Goal: Book appointment/travel/reservation

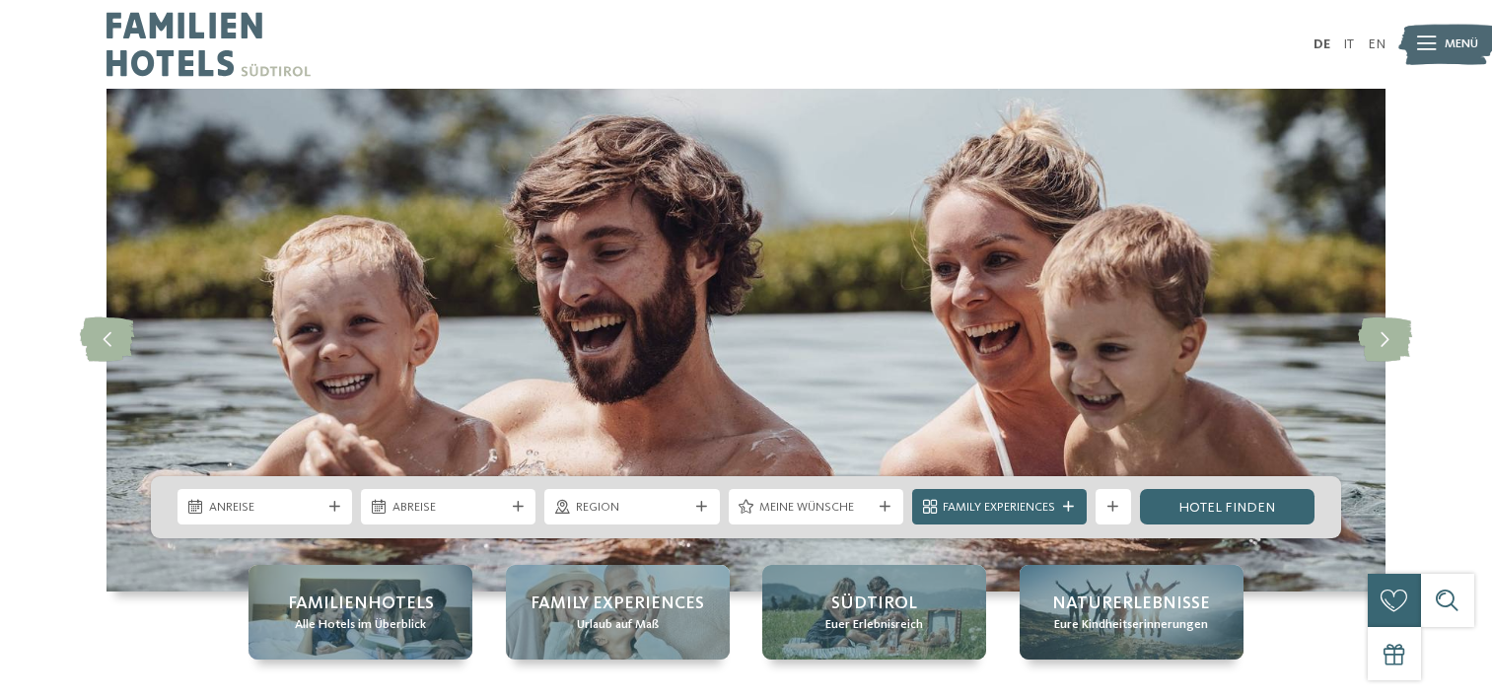
click at [875, 621] on span "Euer Erlebnisreich" at bounding box center [875, 625] width 98 height 18
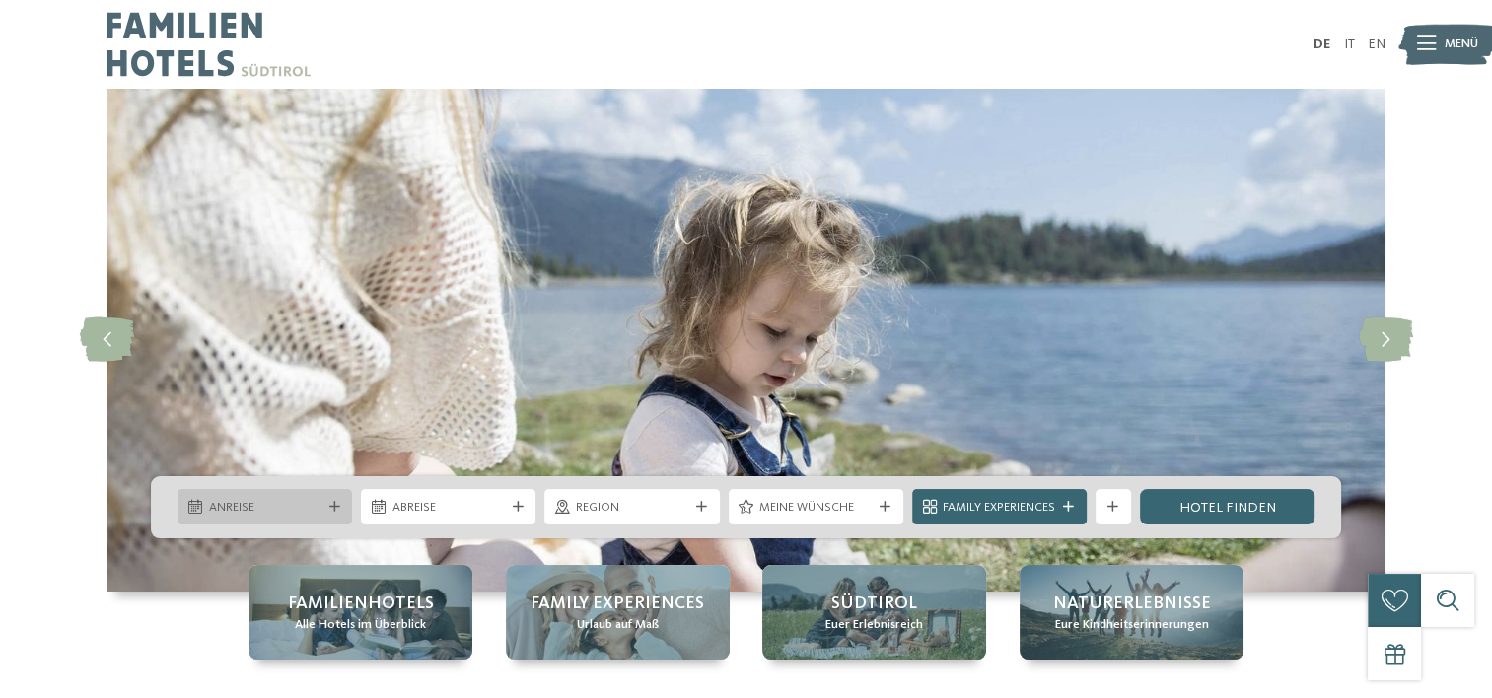
click at [334, 512] on icon at bounding box center [334, 507] width 11 height 11
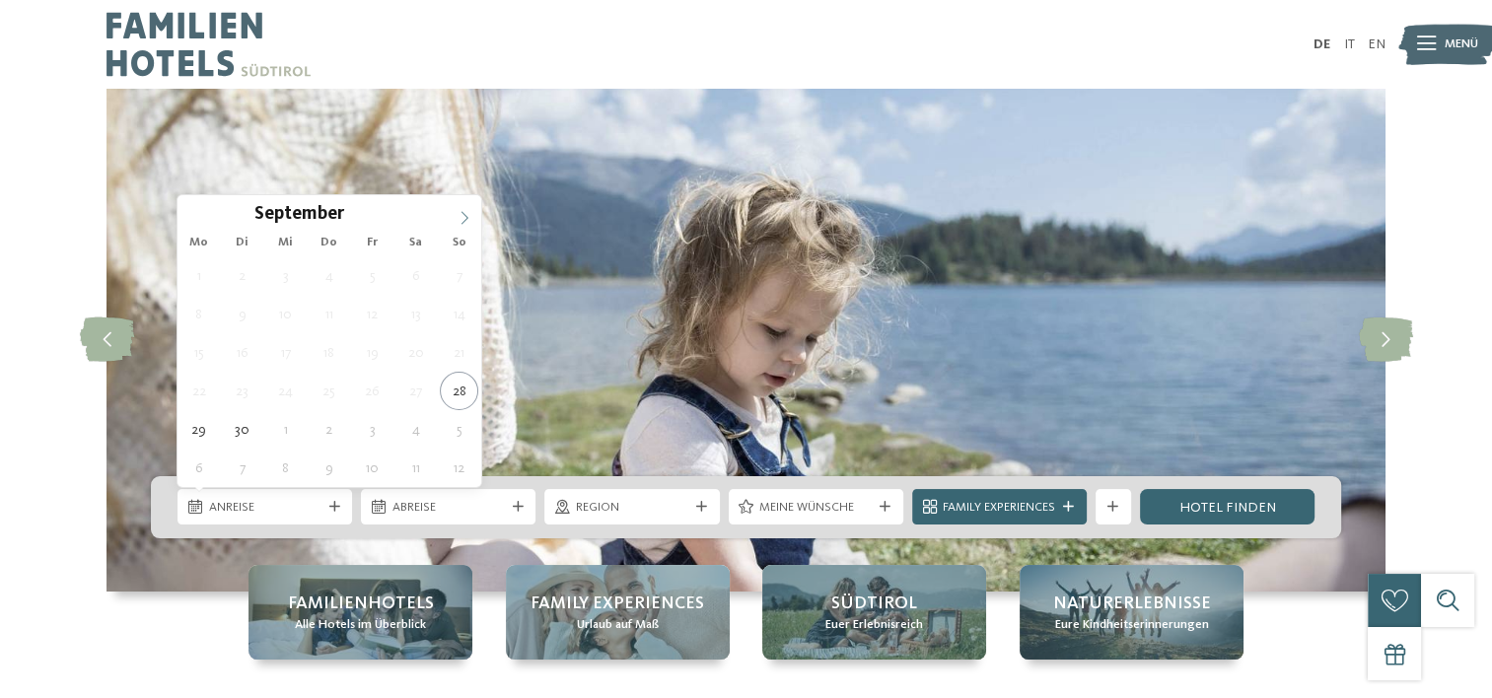
click at [465, 219] on icon at bounding box center [465, 218] width 14 height 14
type input "****"
click at [465, 219] on icon at bounding box center [465, 218] width 14 height 14
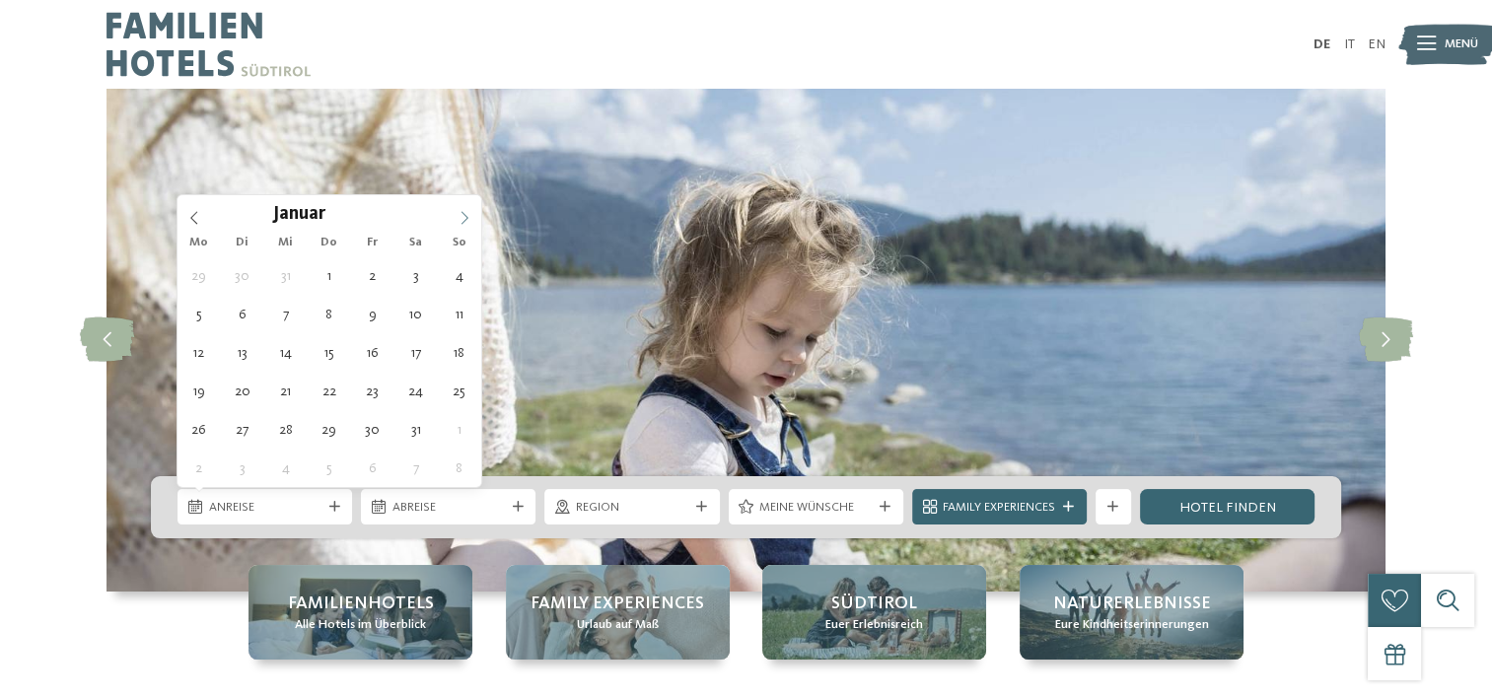
click at [465, 219] on icon at bounding box center [465, 218] width 14 height 14
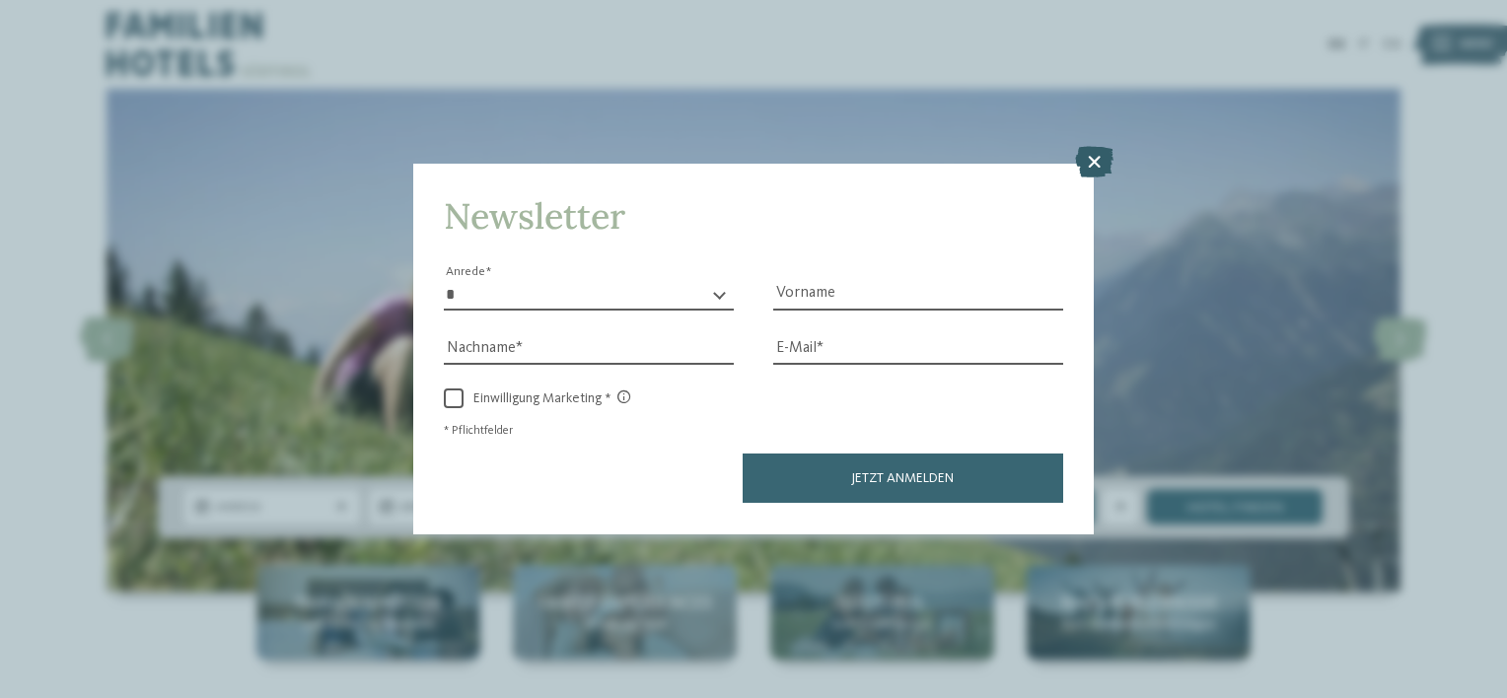
click at [1095, 162] on icon at bounding box center [1094, 163] width 38 height 32
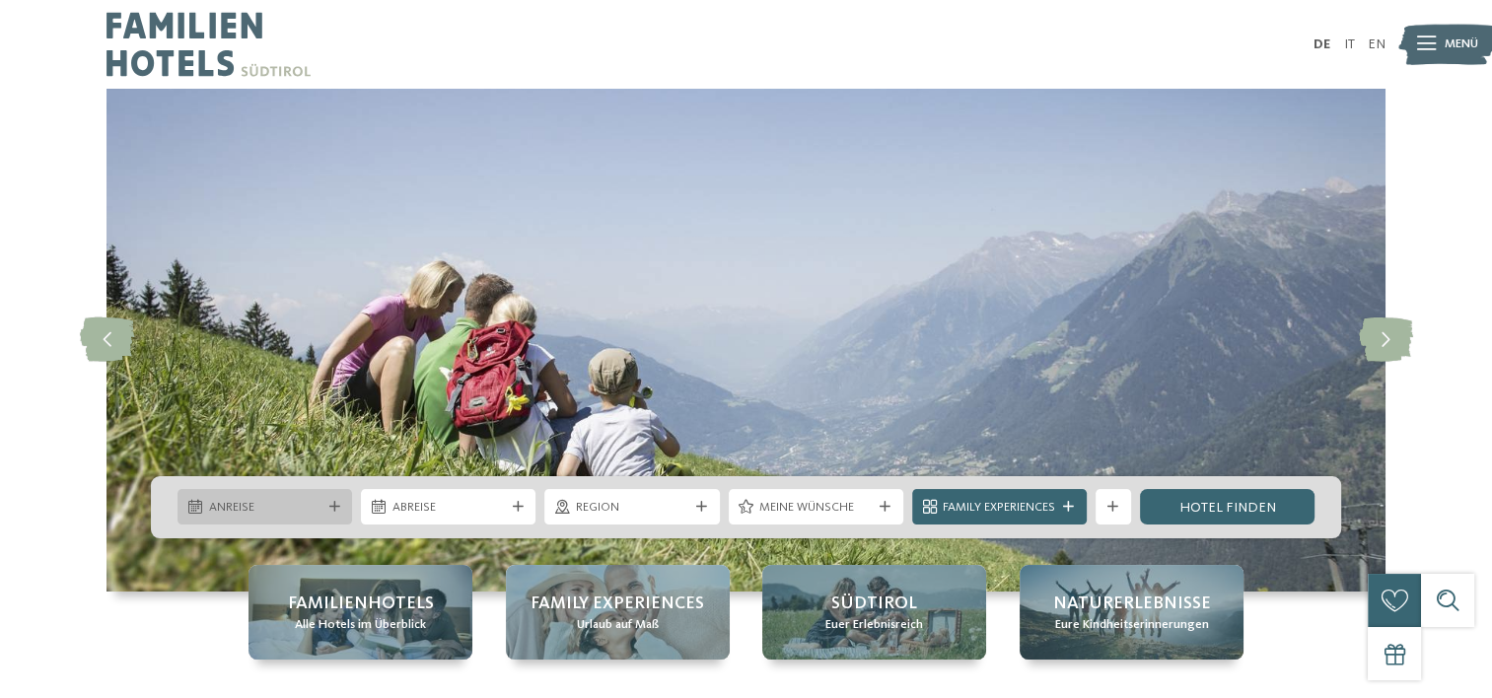
click at [333, 513] on div "Anreise" at bounding box center [265, 507] width 175 height 36
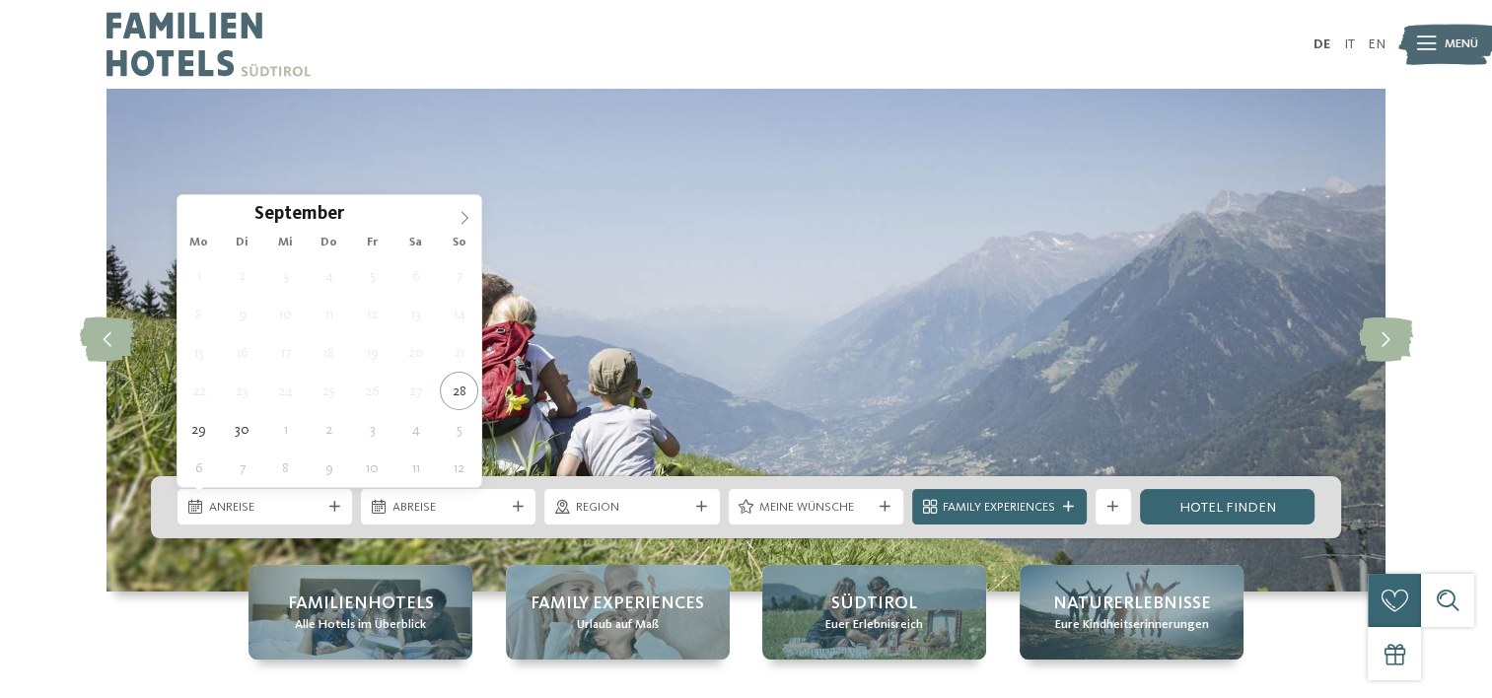
click at [461, 224] on icon at bounding box center [465, 218] width 14 height 14
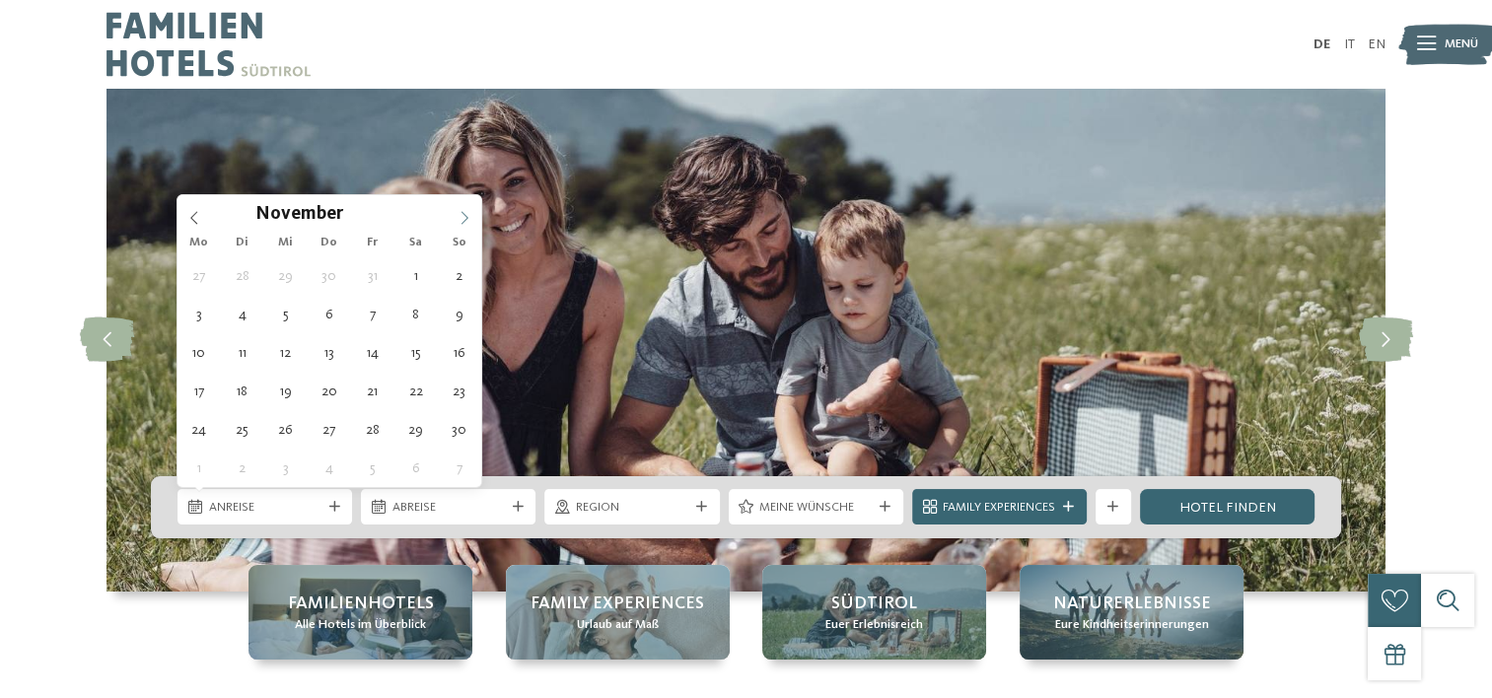
click at [461, 224] on icon at bounding box center [465, 218] width 14 height 14
type input "****"
click at [461, 224] on icon at bounding box center [465, 218] width 14 height 14
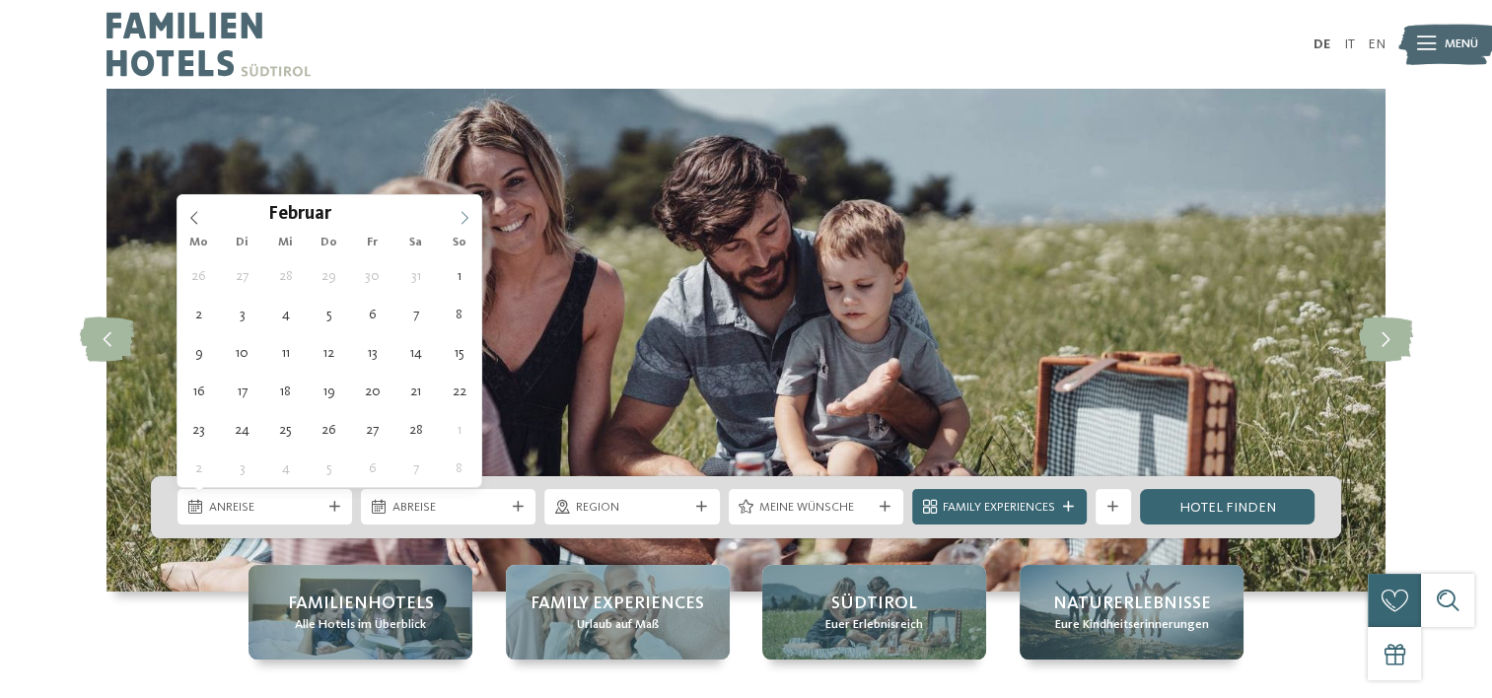
click at [461, 224] on icon at bounding box center [465, 218] width 14 height 14
click at [193, 220] on icon at bounding box center [193, 218] width 7 height 13
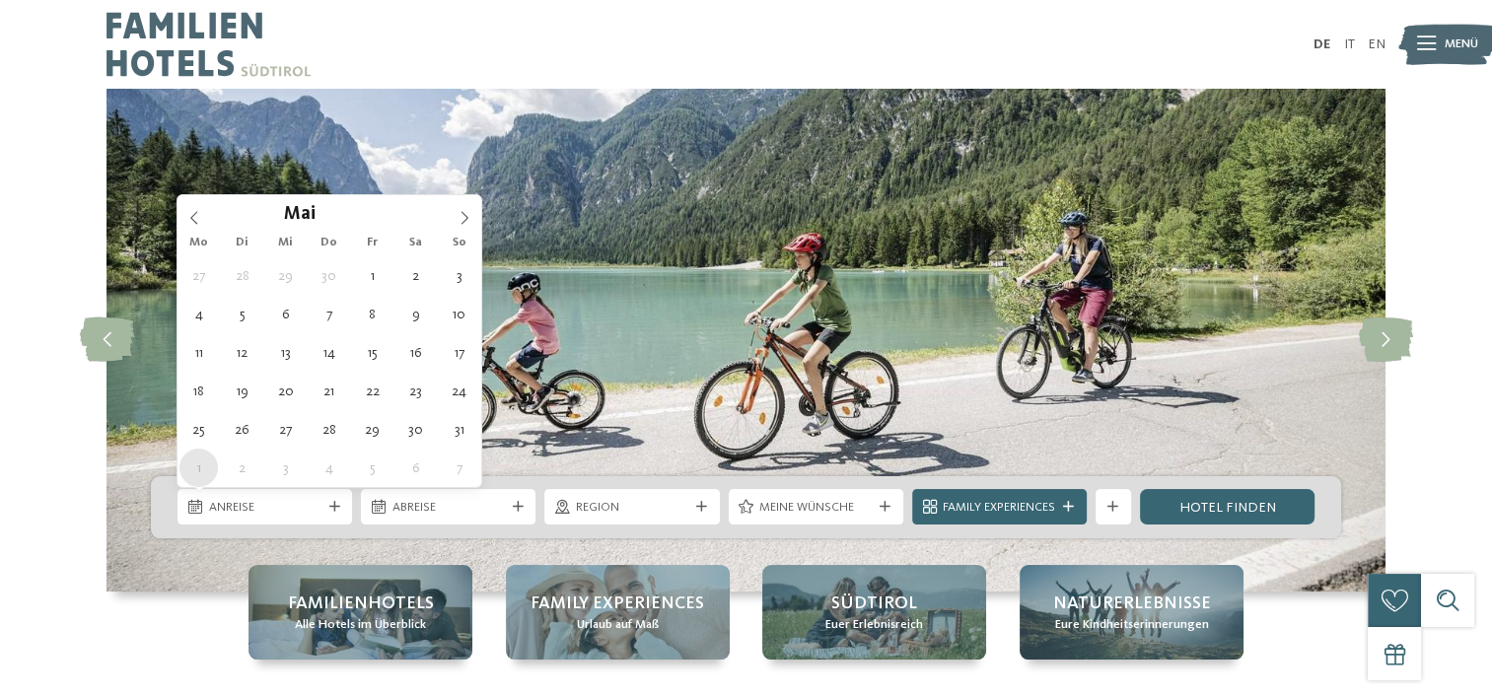
type div "01.06.2026"
type input "****"
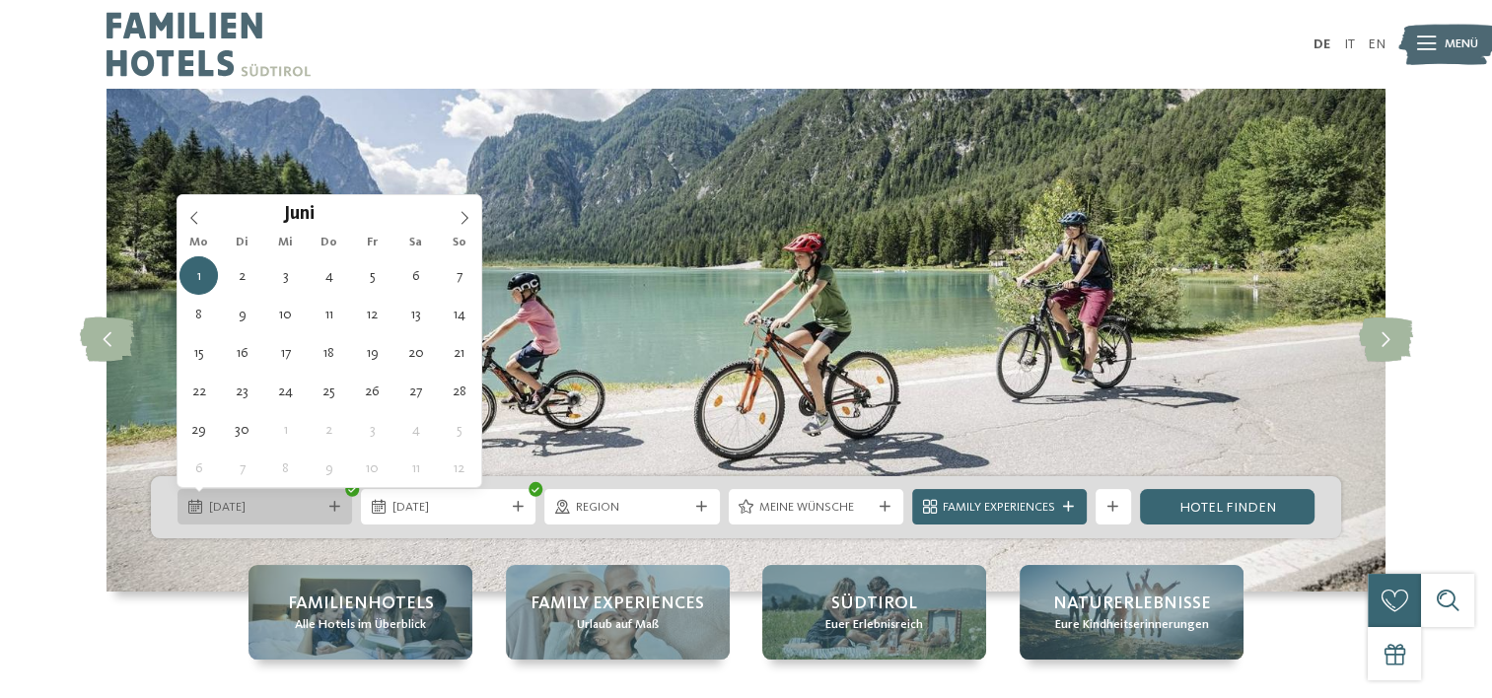
click at [280, 504] on span "01.06.2026" at bounding box center [265, 508] width 112 height 18
click at [193, 213] on icon at bounding box center [194, 218] width 14 height 14
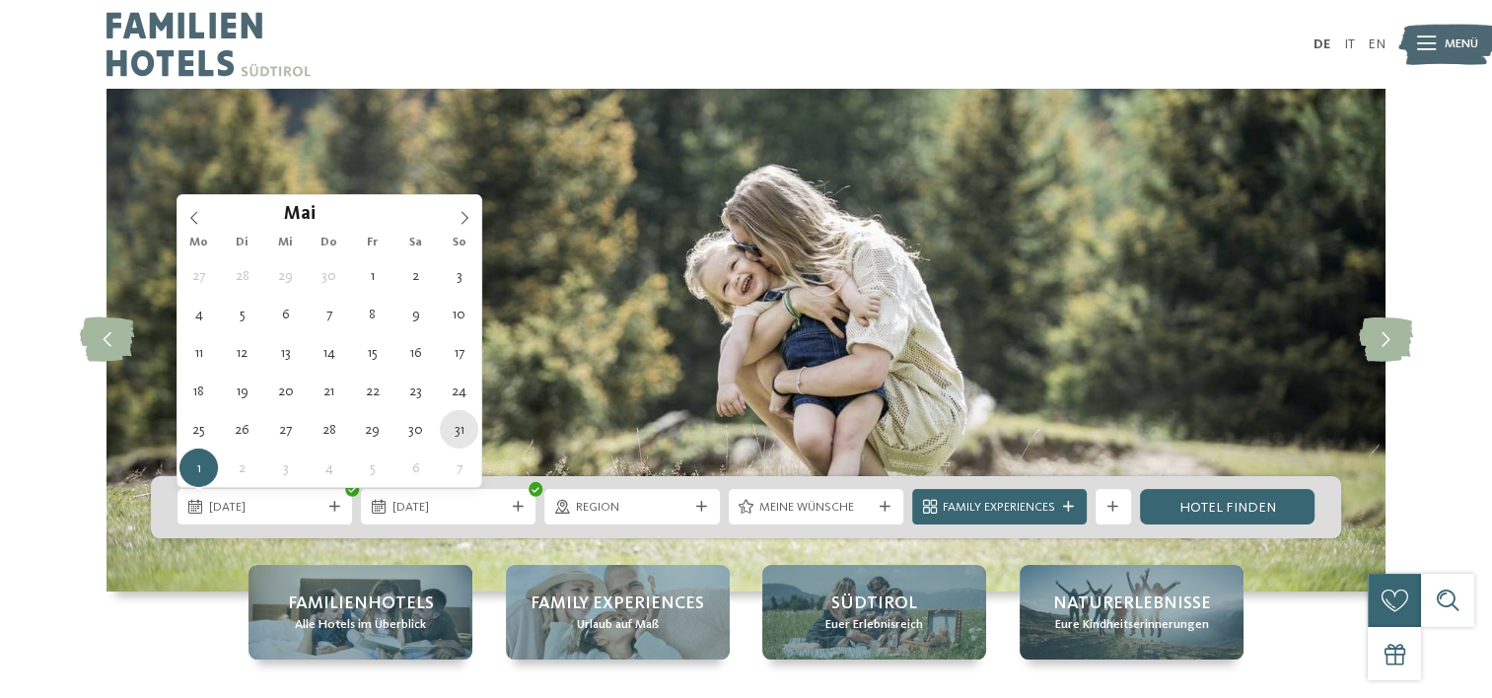
type div "[DATE]"
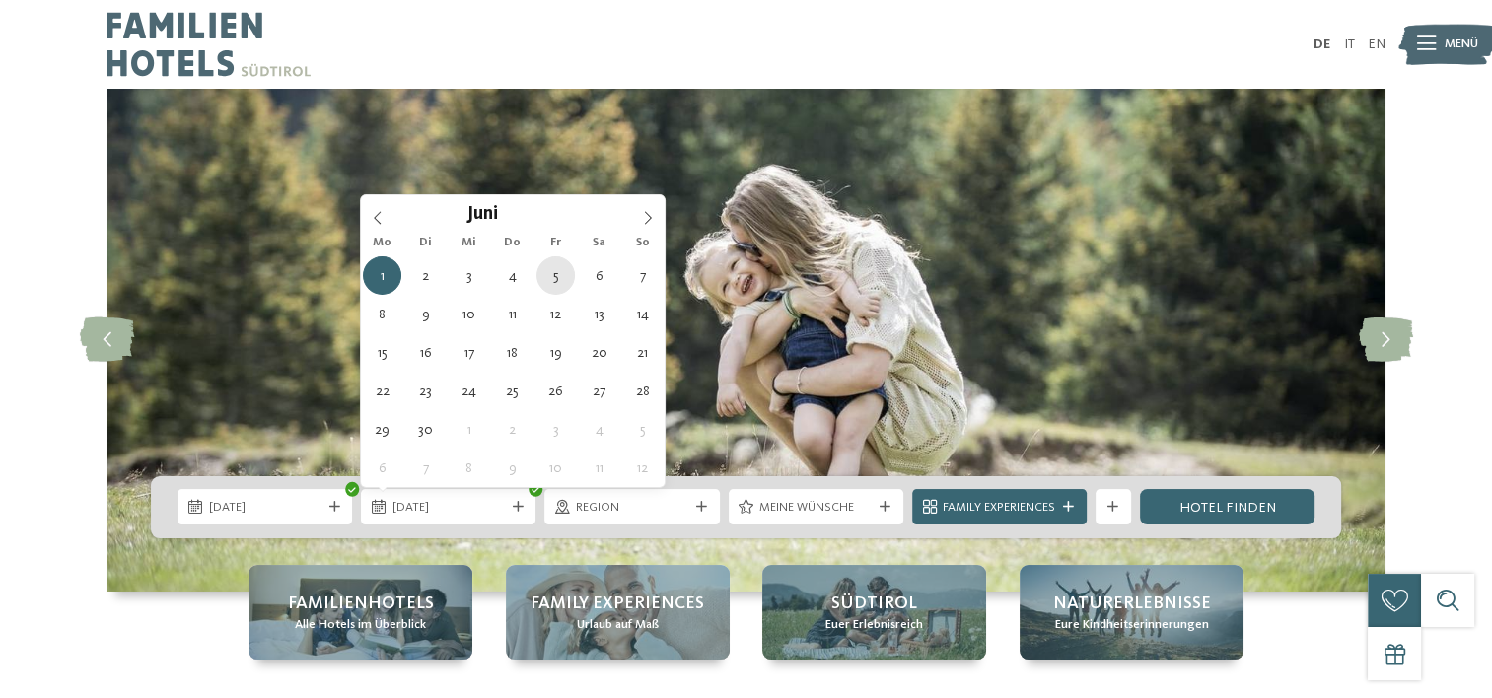
type div "[DATE]"
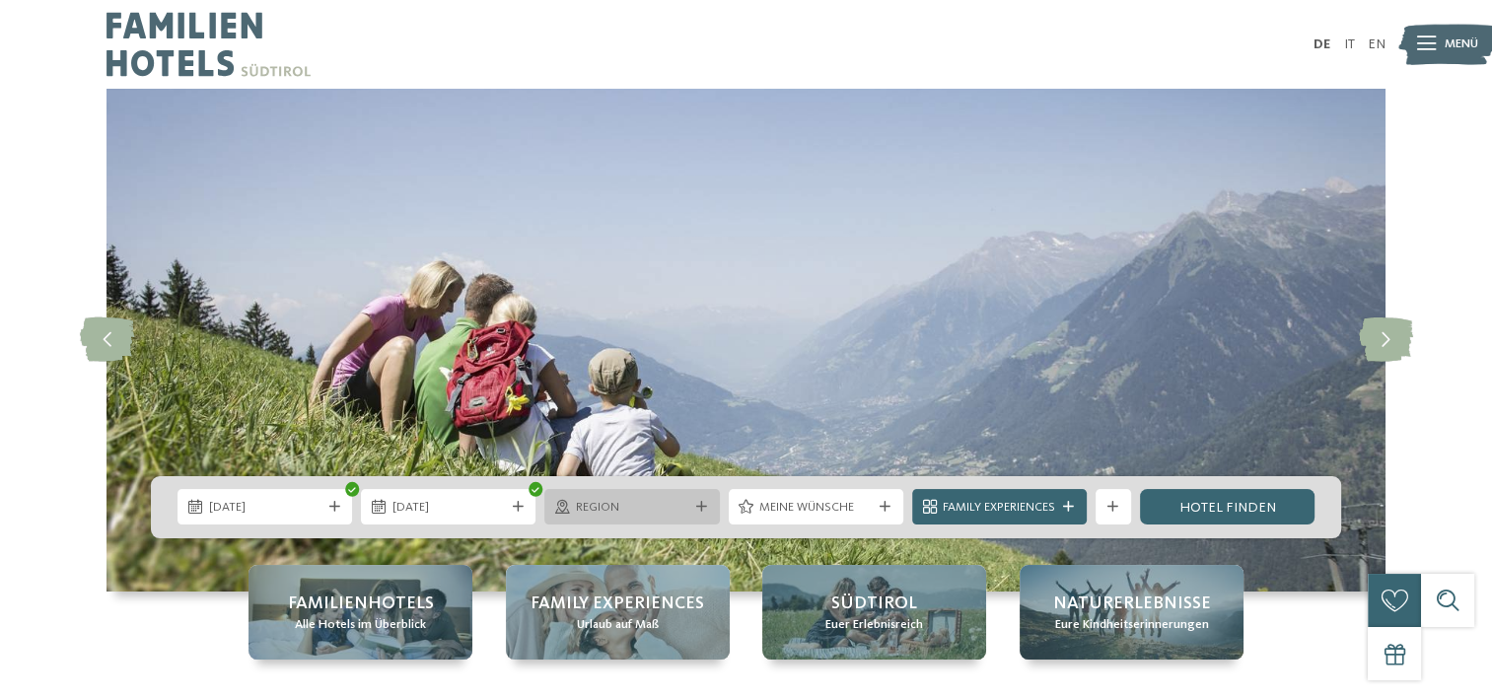
click at [687, 503] on div "Region" at bounding box center [631, 507] width 121 height 19
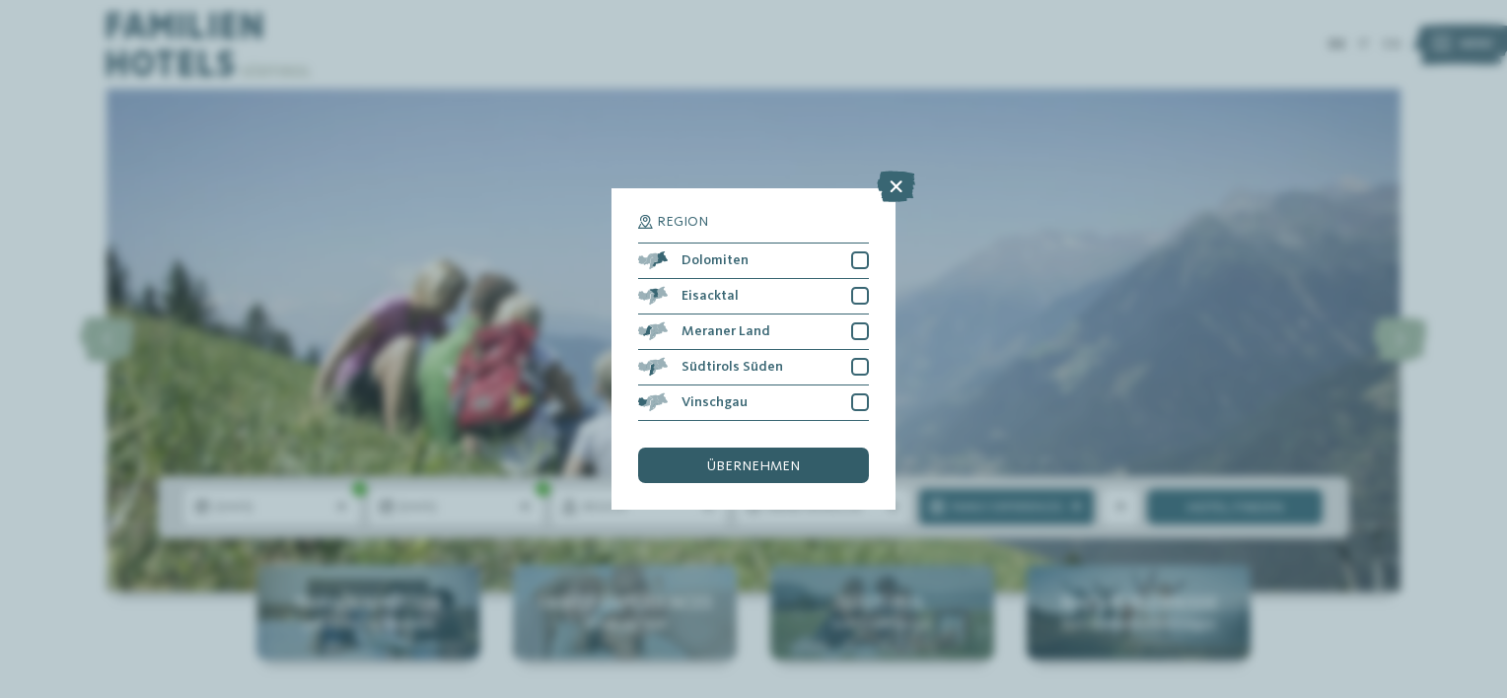
click at [771, 458] on div "übernehmen" at bounding box center [753, 466] width 231 height 36
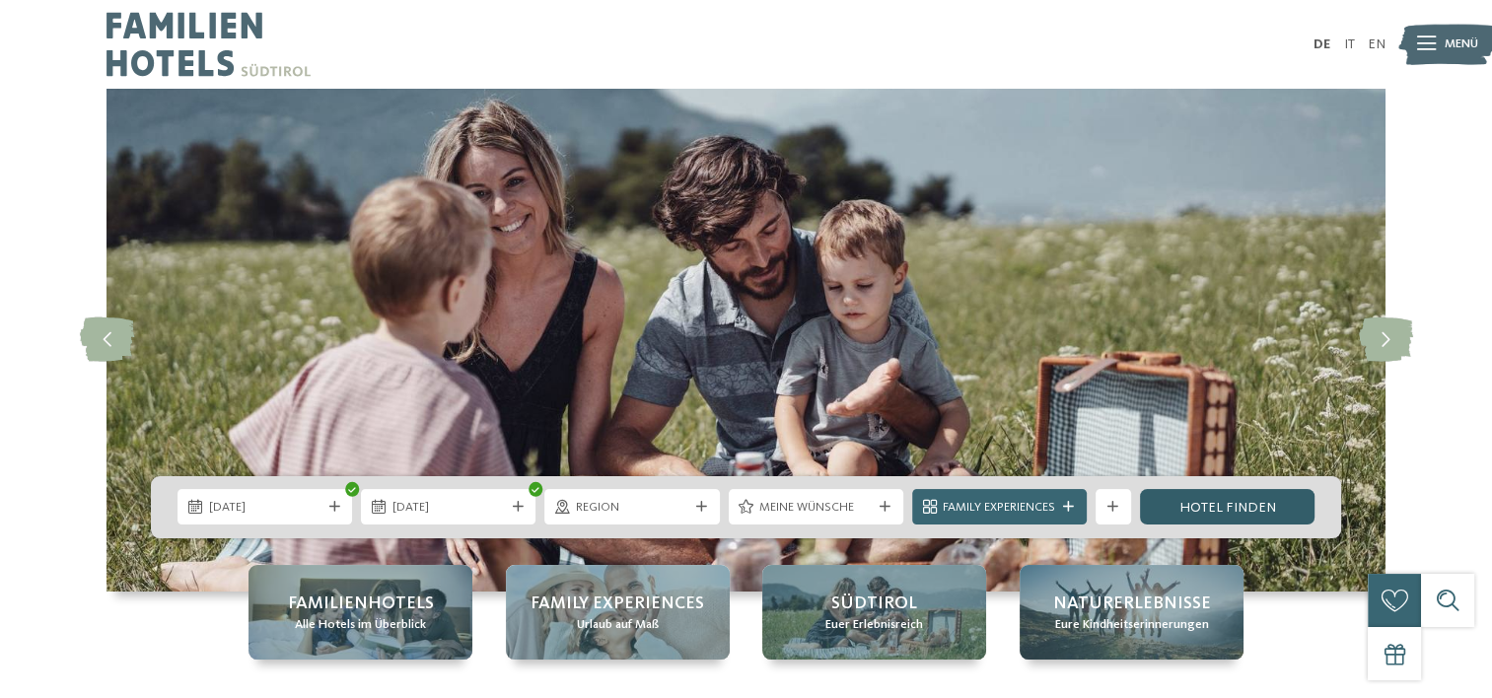
click at [1235, 521] on link "Hotel finden" at bounding box center [1227, 507] width 175 height 36
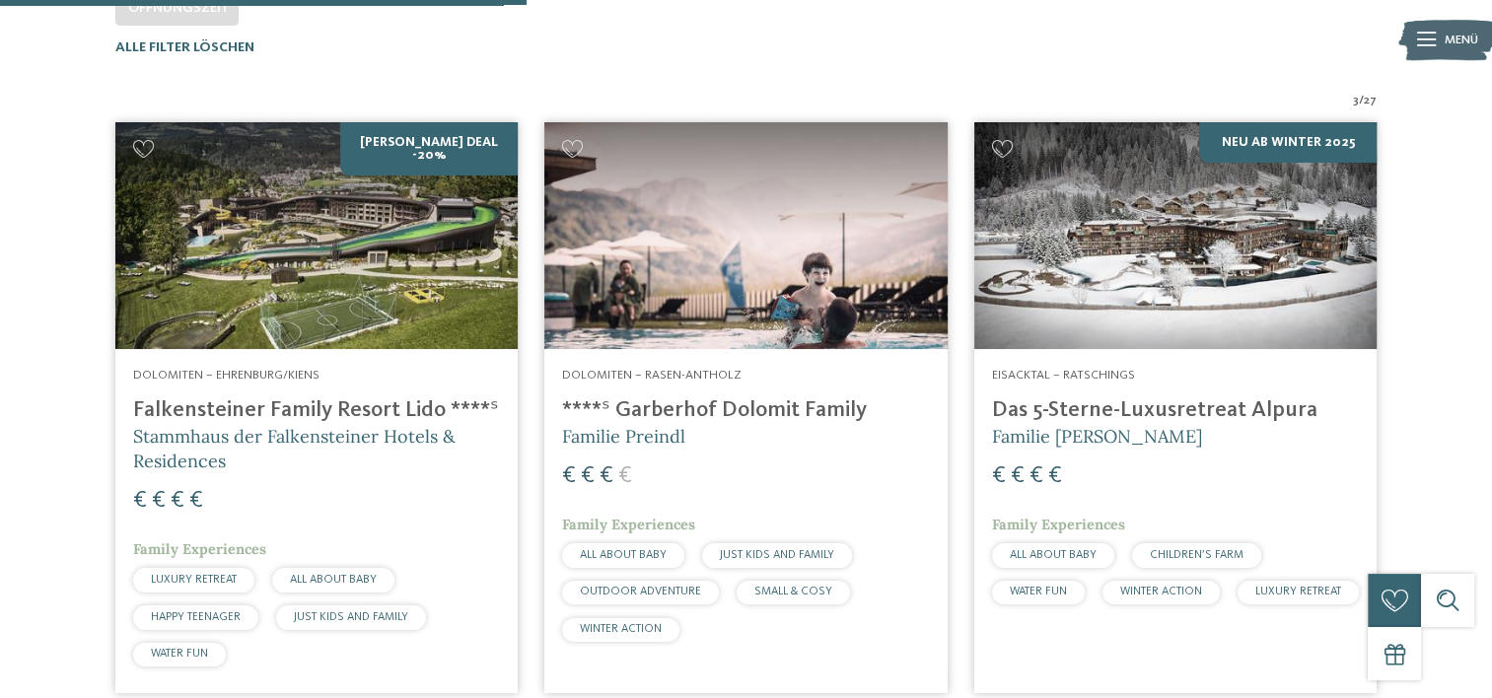
click at [321, 249] on img at bounding box center [316, 235] width 402 height 227
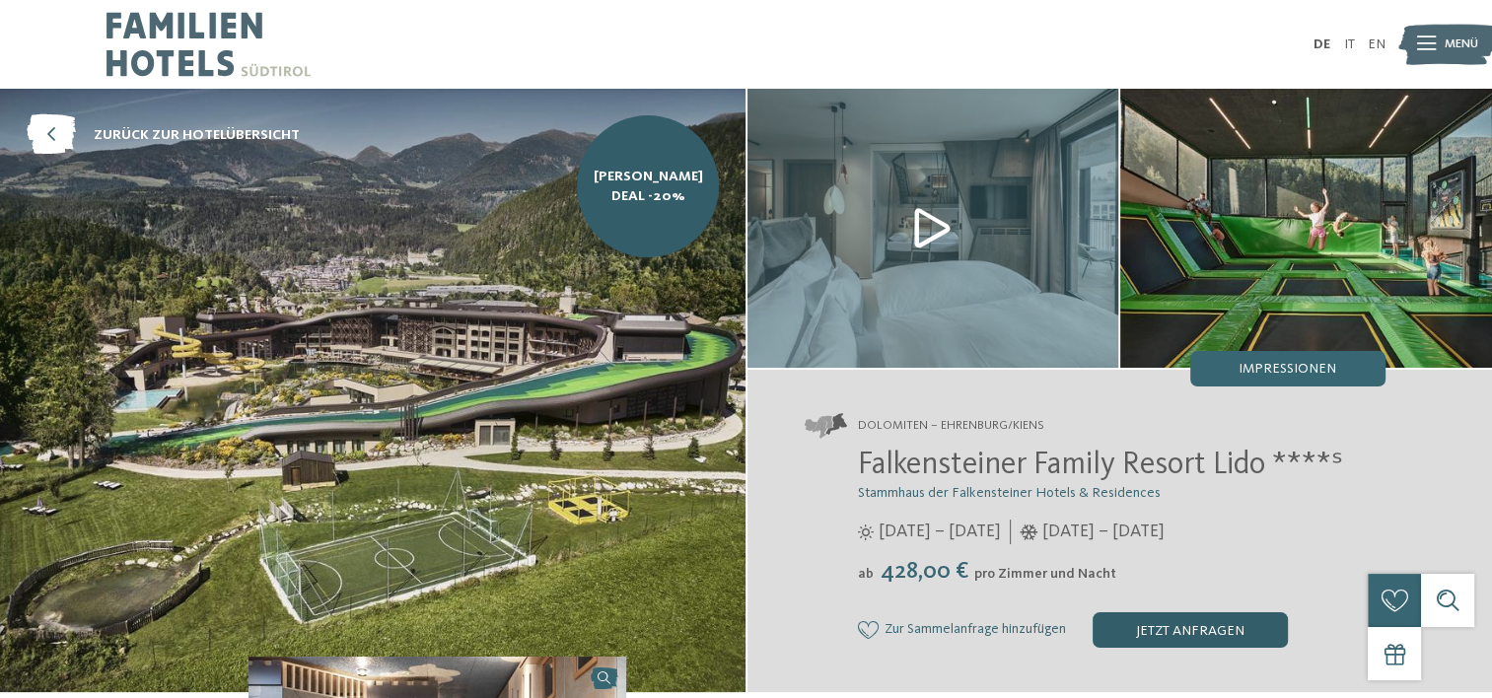
click at [1184, 623] on div "jetzt anfragen" at bounding box center [1190, 631] width 195 height 36
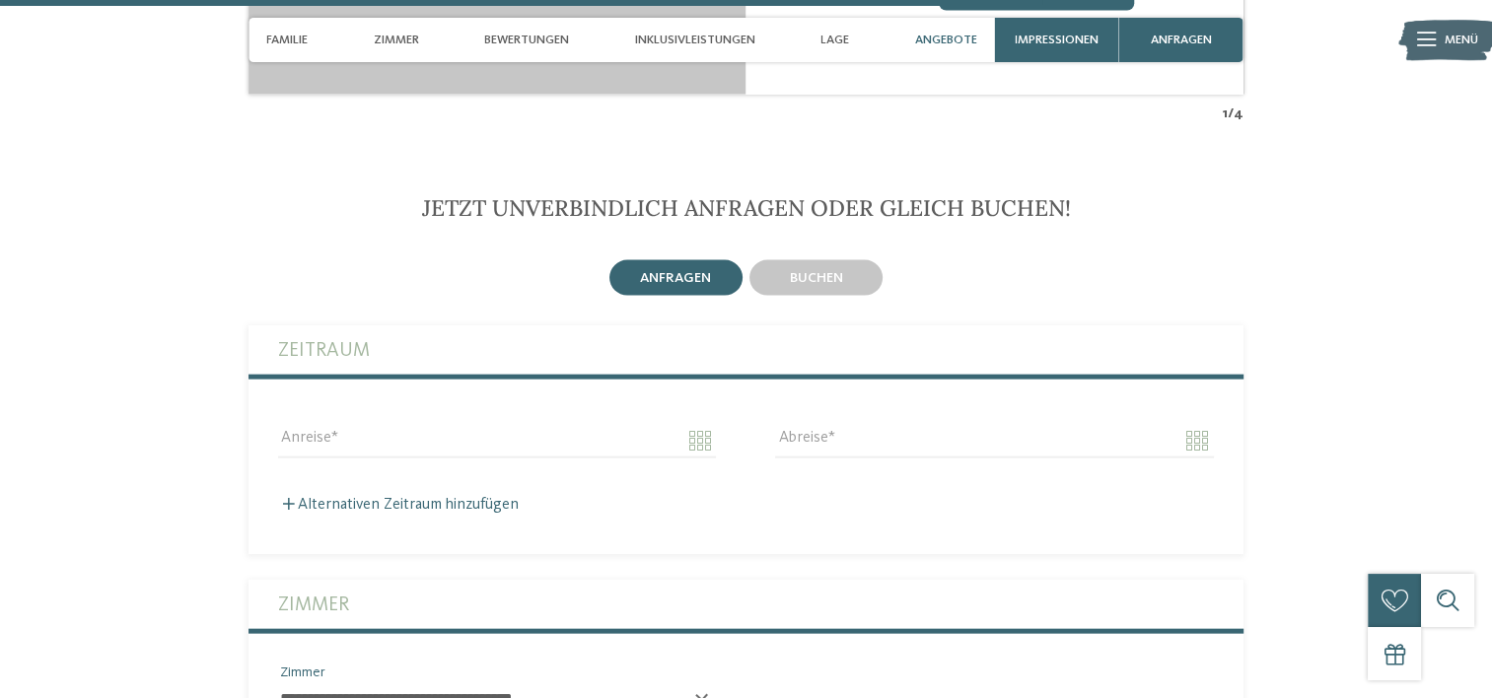
scroll to position [4371, 0]
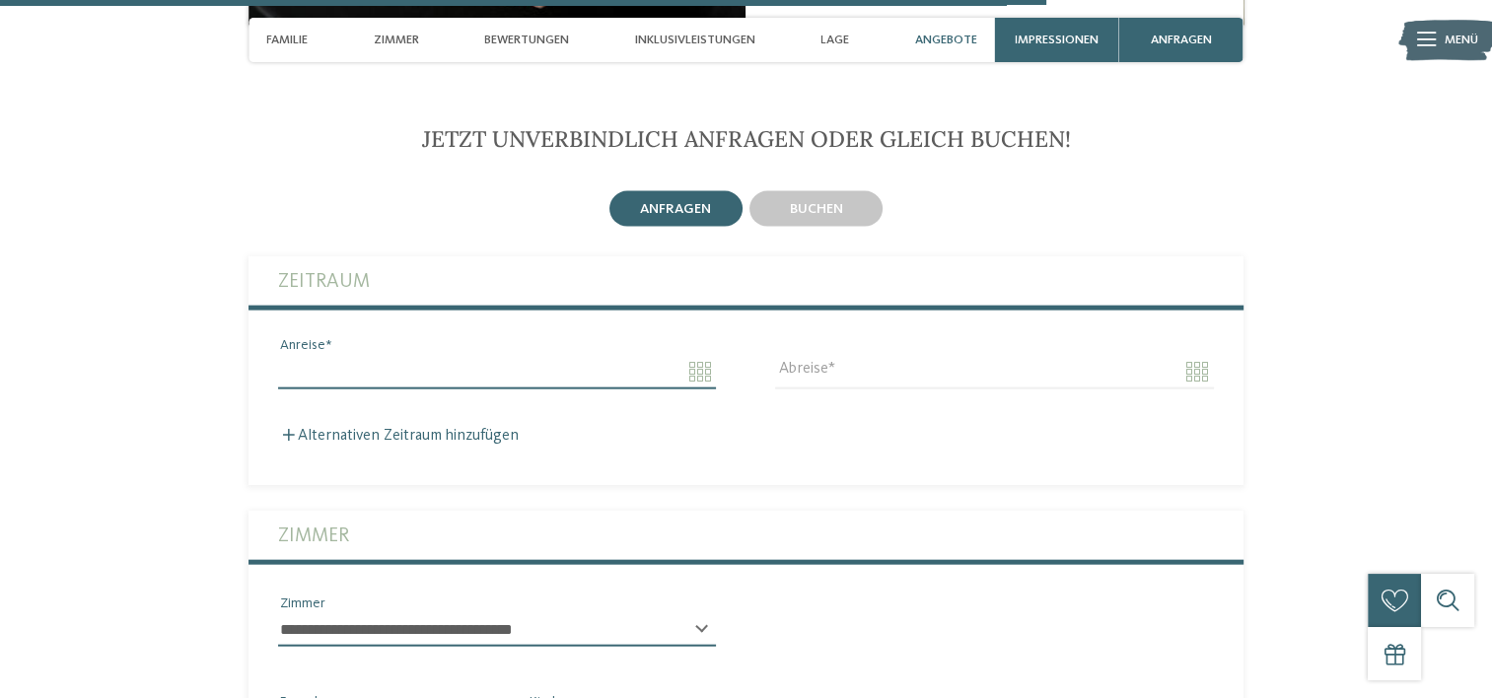
click at [694, 355] on input "Anreise" at bounding box center [497, 372] width 438 height 34
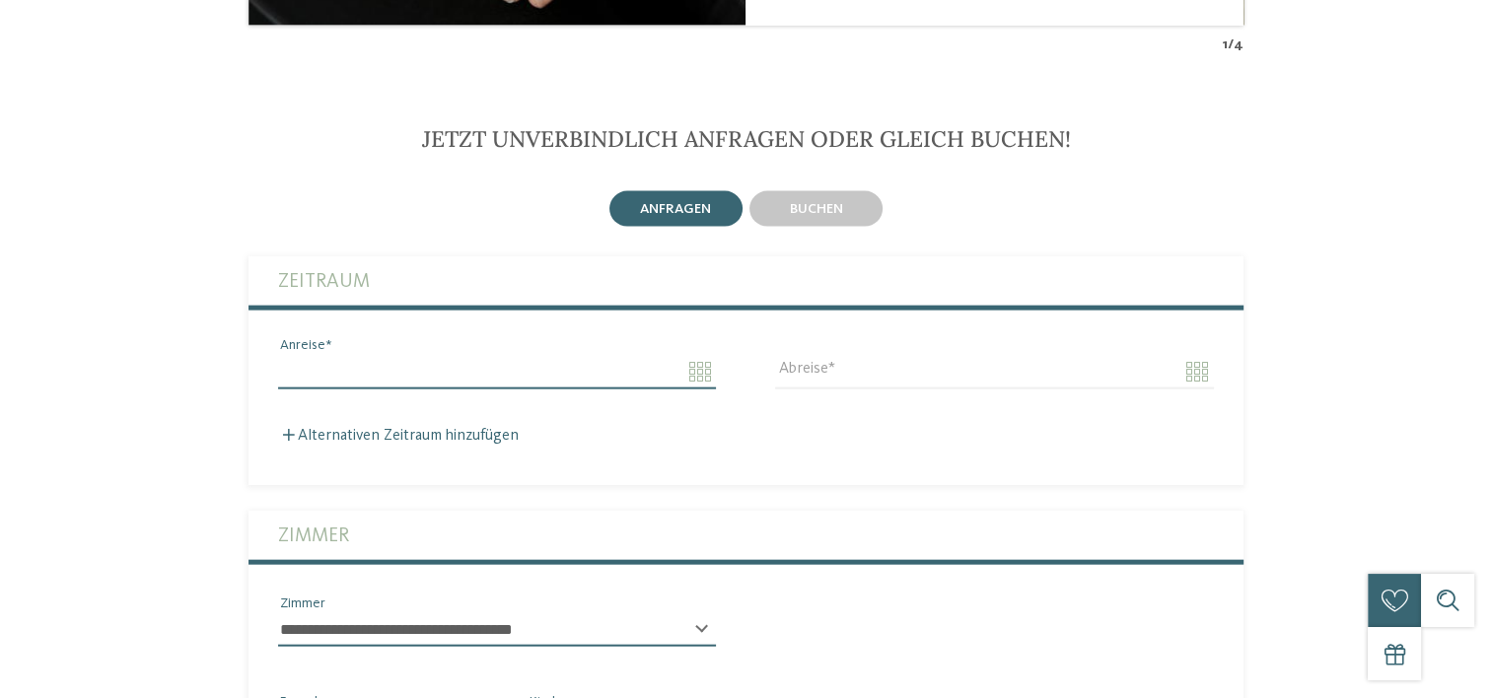
scroll to position [0, 0]
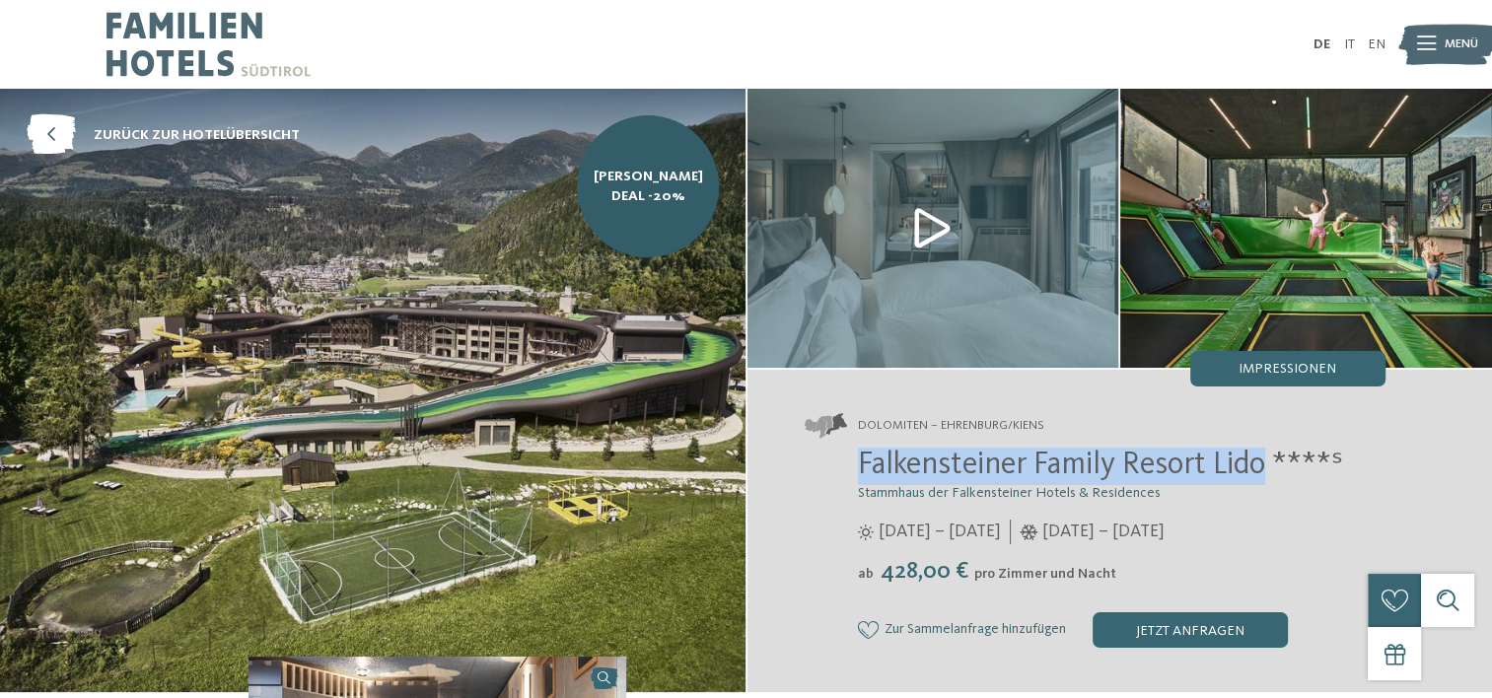
drag, startPoint x: 852, startPoint y: 465, endPoint x: 1266, endPoint y: 461, distance: 414.3
click at [1266, 461] on div "Falkensteiner Family Resort Lido ****ˢ Stammhaus der Falkensteiner Hotels & Res…" at bounding box center [1095, 548] width 581 height 200
copy span "Falkensteiner Family Resort Lido"
